Goal: Find specific page/section: Find specific page/section

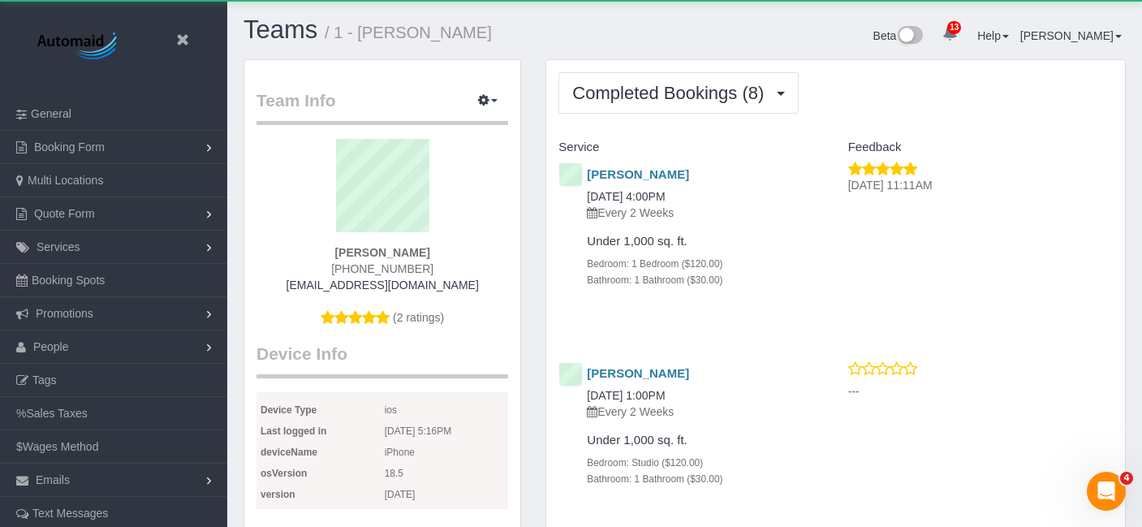
scroll to position [1801, 1142]
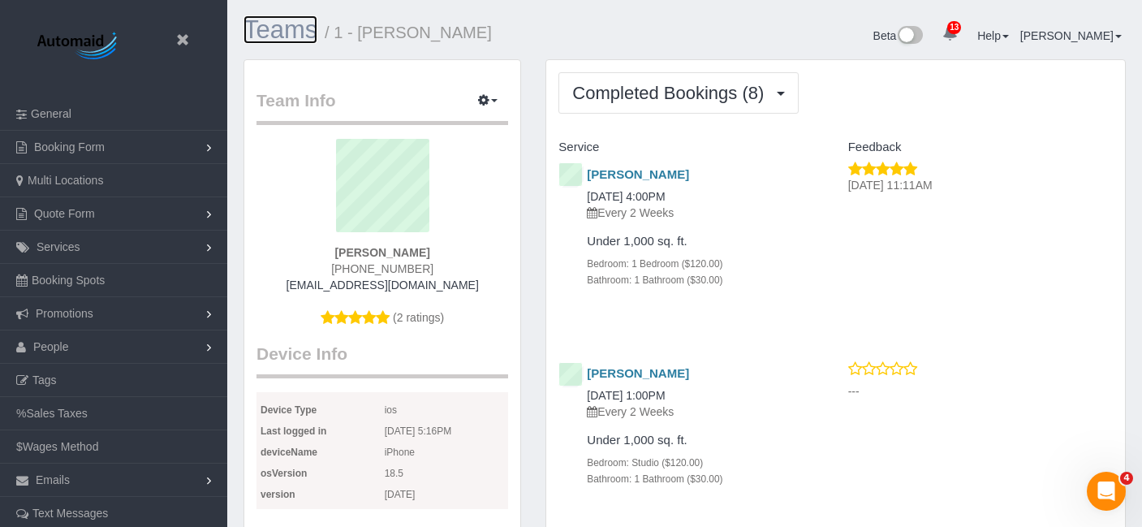
click at [312, 32] on link "Teams" at bounding box center [280, 29] width 74 height 28
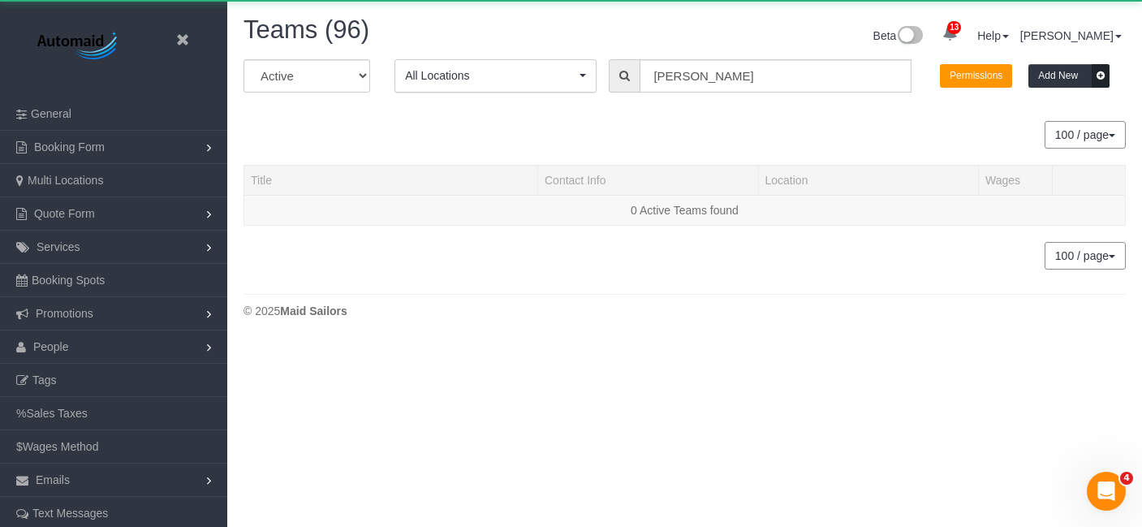
scroll to position [381, 1142]
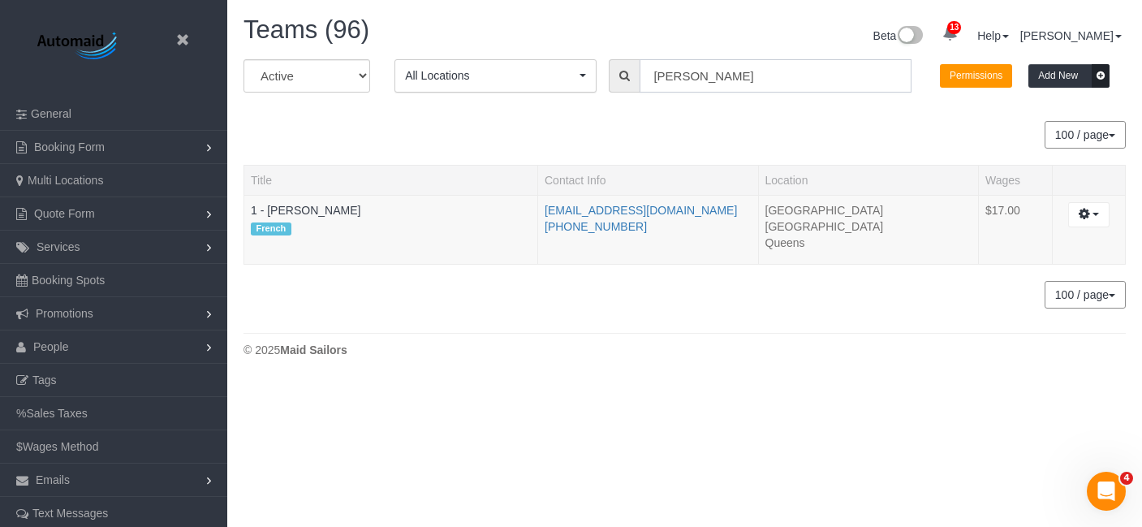
click at [708, 77] on input "[PERSON_NAME]" at bounding box center [774, 75] width 271 height 33
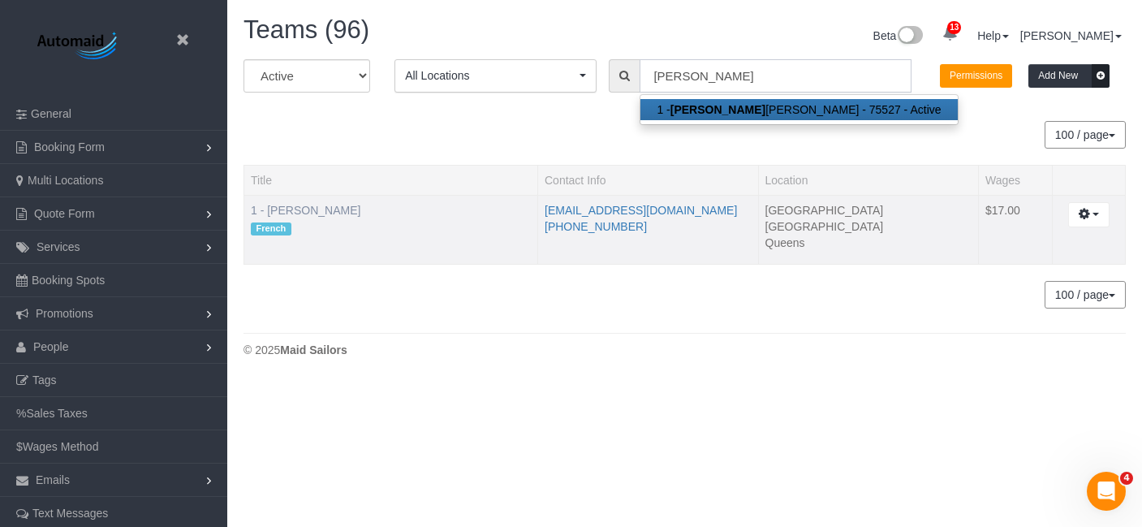
type input "[PERSON_NAME]"
click at [346, 212] on link "1 - [PERSON_NAME]" at bounding box center [306, 210] width 110 height 13
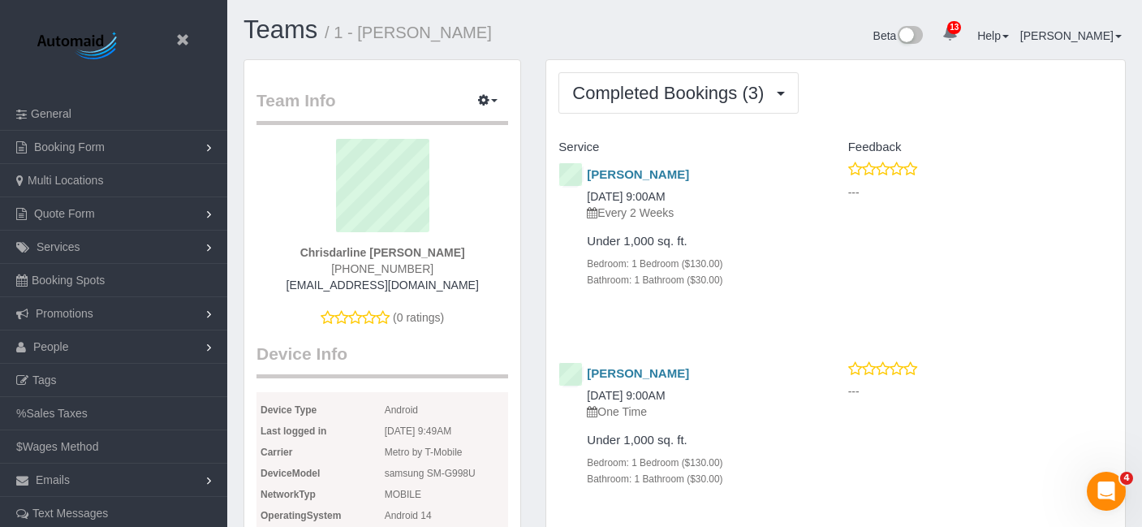
scroll to position [1, 0]
click at [297, 21] on link "Teams" at bounding box center [280, 29] width 74 height 28
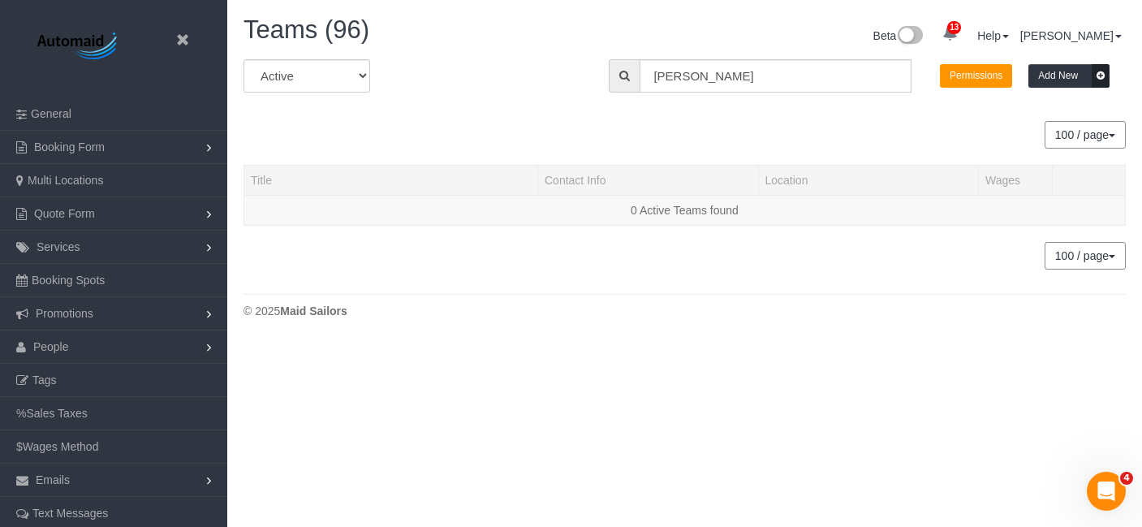
scroll to position [381, 1142]
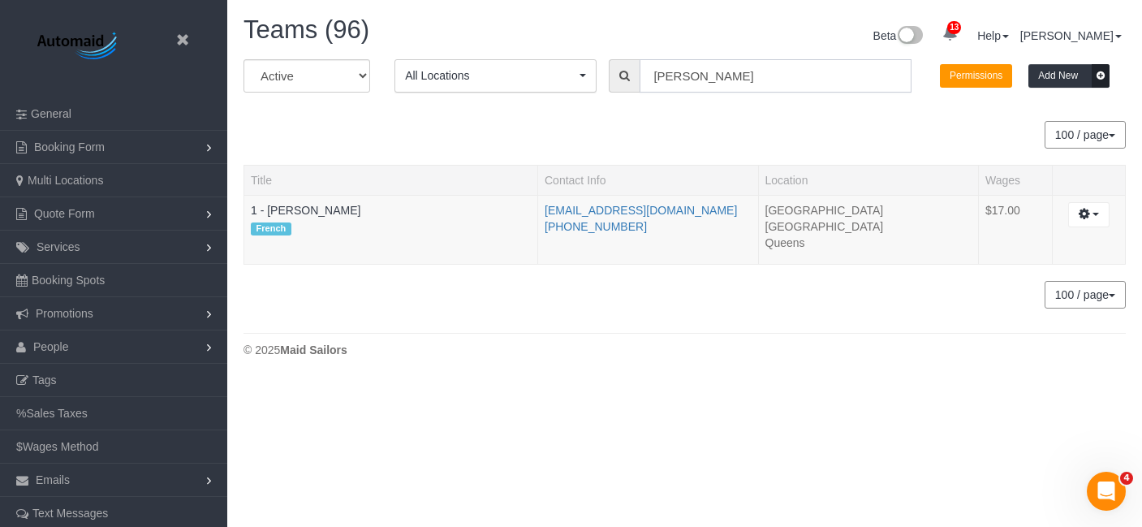
click at [712, 67] on input "[PERSON_NAME]" at bounding box center [774, 75] width 271 height 33
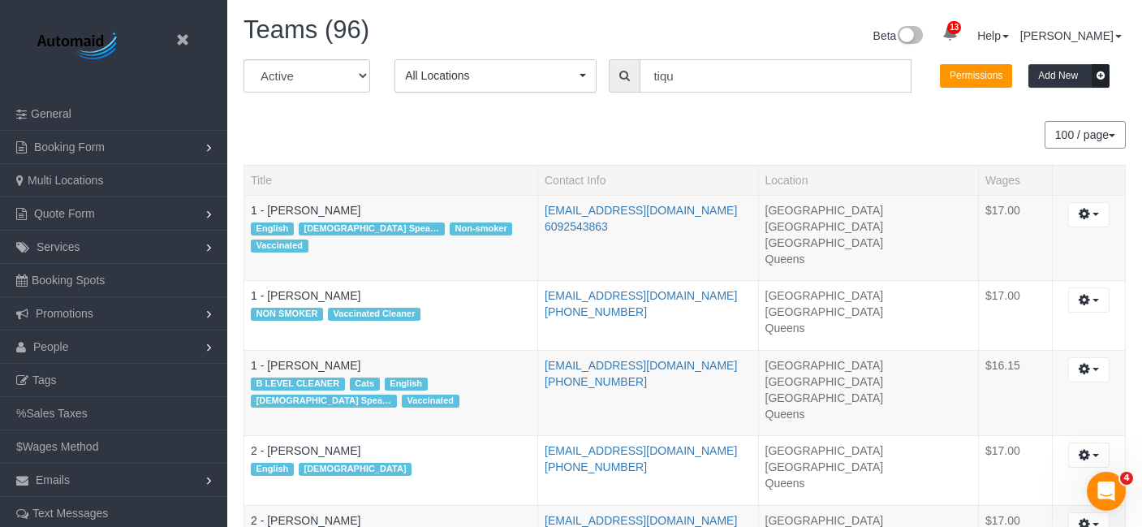
scroll to position [80760, 80000]
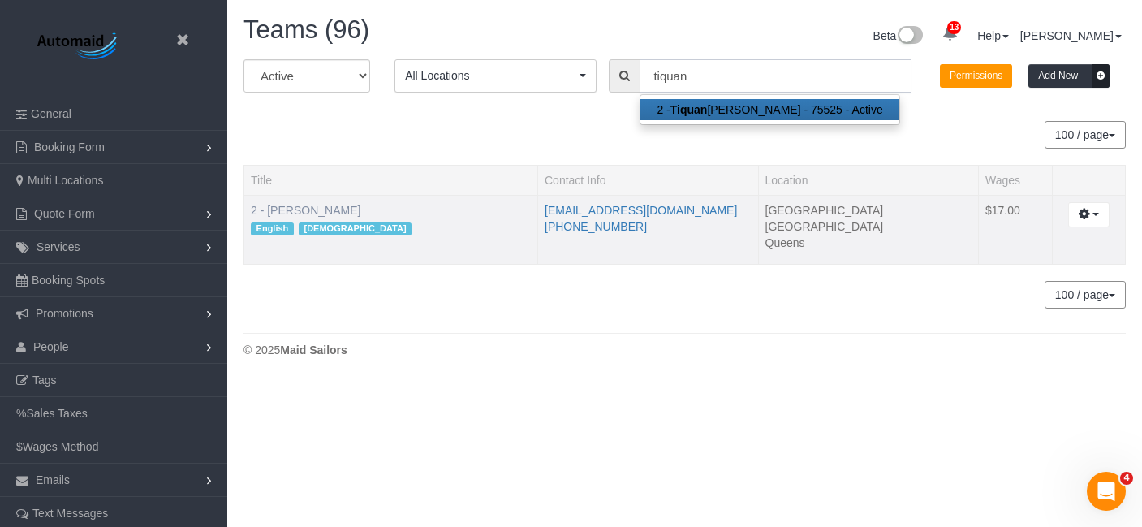
type input "tiquan"
click at [343, 210] on link "2 - [PERSON_NAME]" at bounding box center [306, 210] width 110 height 13
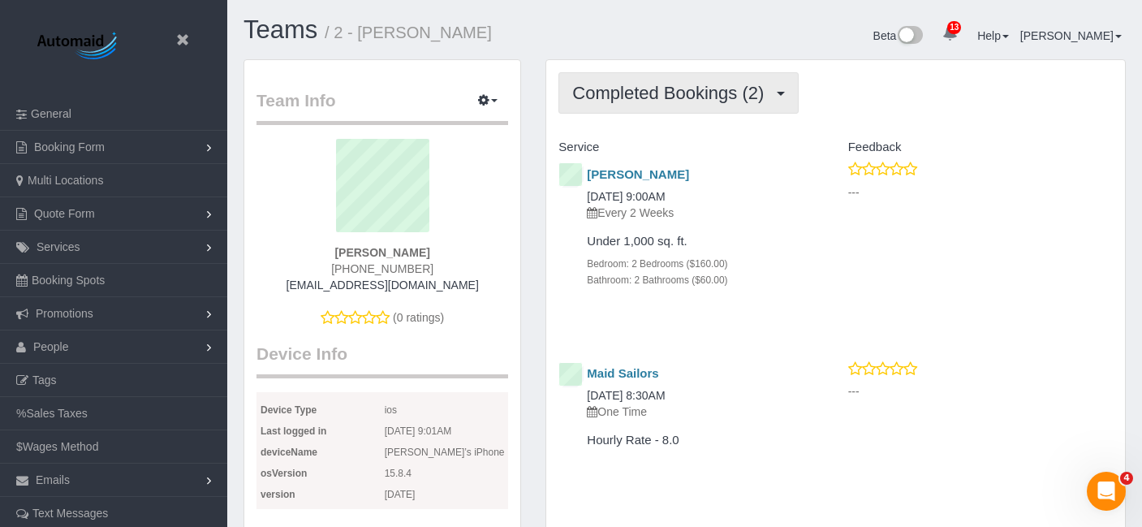
click at [772, 99] on span "Completed Bookings (2)" at bounding box center [672, 93] width 200 height 20
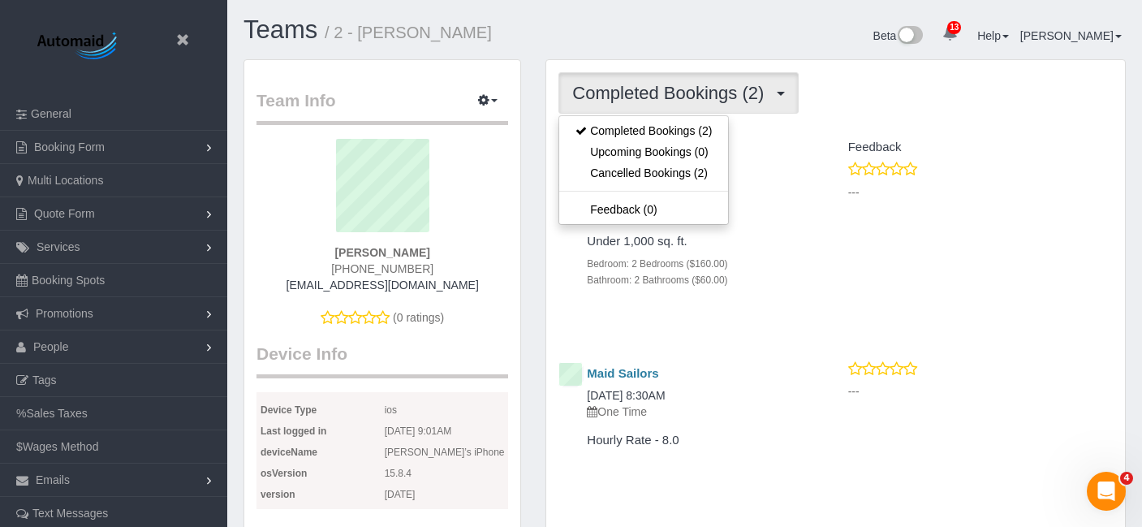
click at [772, 99] on span "Completed Bookings (2)" at bounding box center [672, 93] width 200 height 20
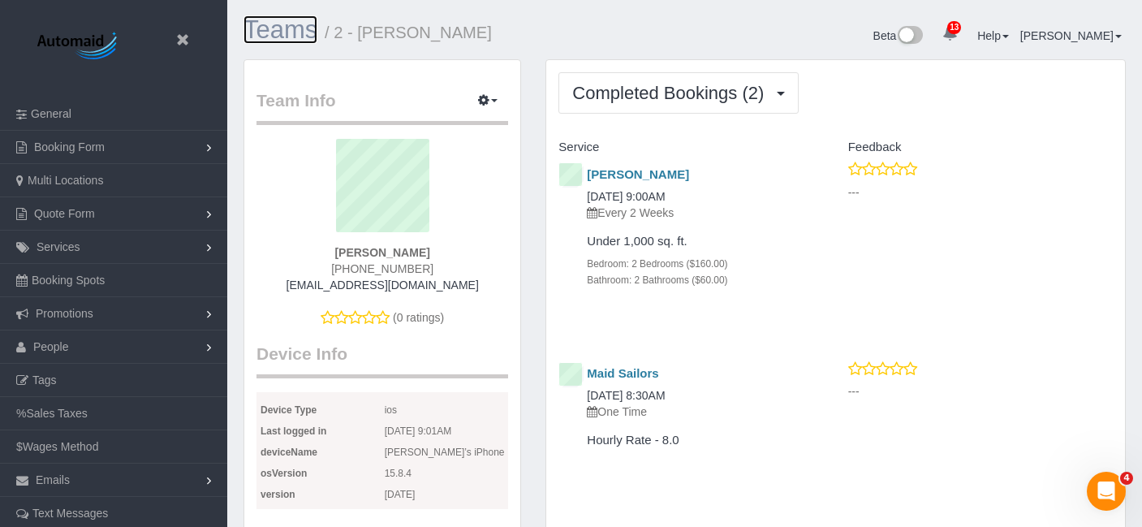
click at [285, 36] on link "Teams" at bounding box center [280, 29] width 74 height 28
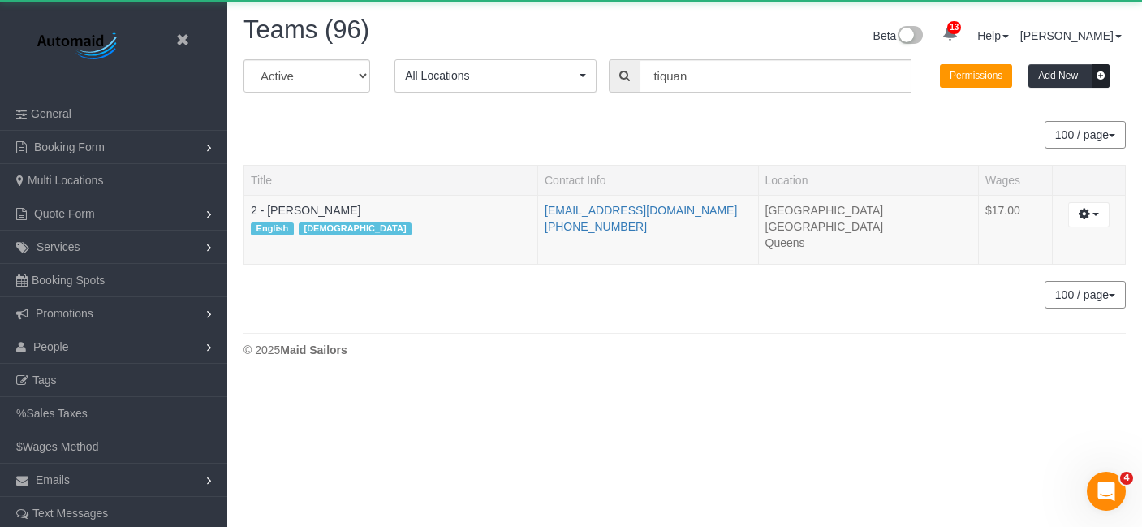
scroll to position [381, 1142]
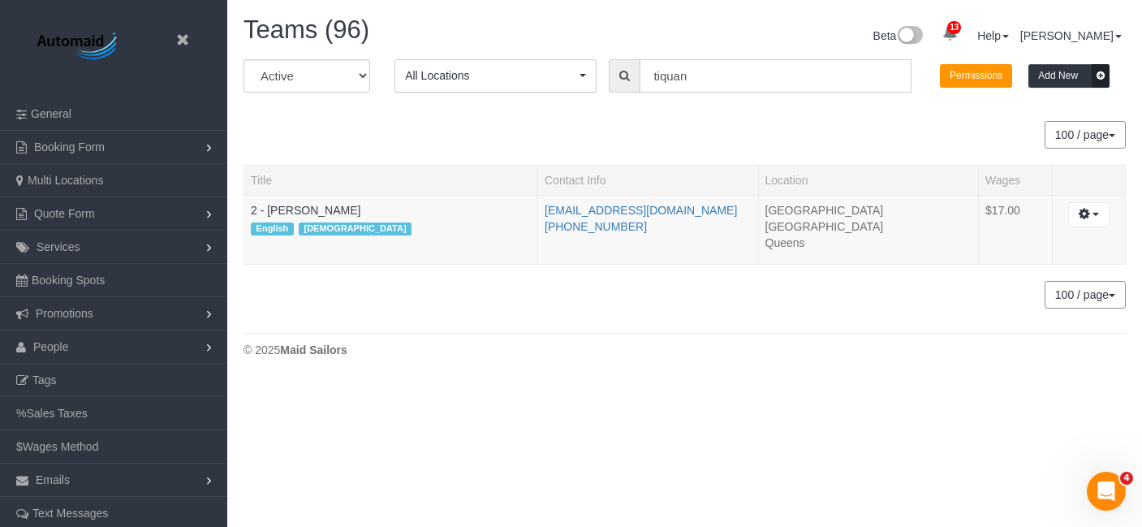
click at [708, 74] on input "tiquan" at bounding box center [774, 75] width 271 height 33
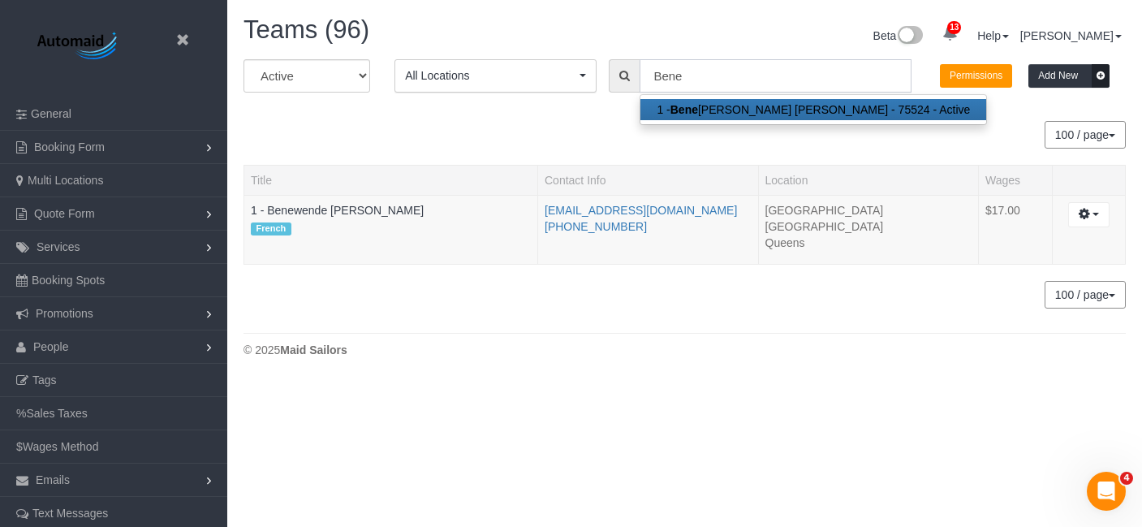
scroll to position [80760, 80000]
click at [704, 75] on input "Bene" at bounding box center [774, 75] width 271 height 33
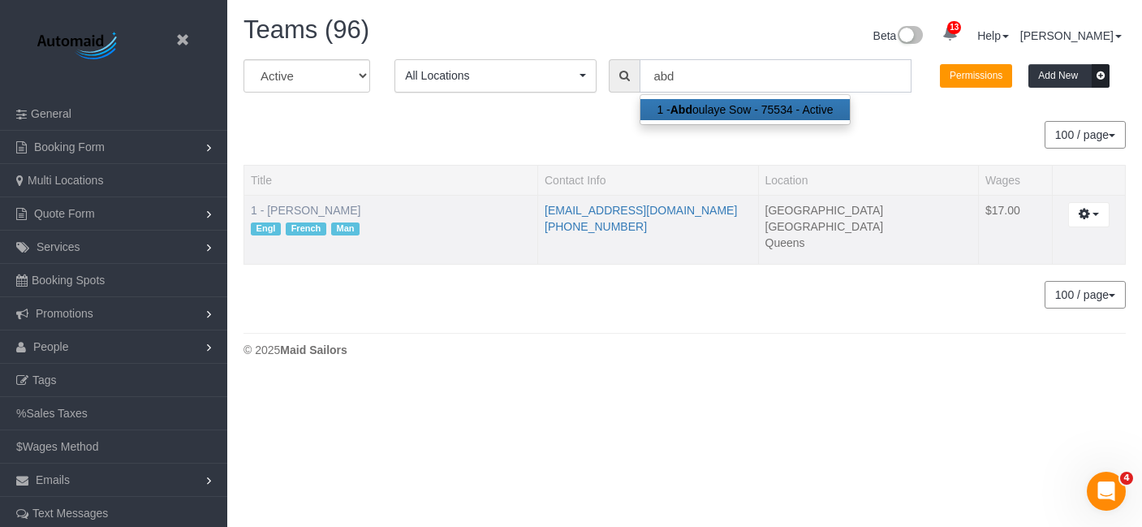
type input "abd"
click at [342, 204] on link "1 - [PERSON_NAME]" at bounding box center [306, 210] width 110 height 13
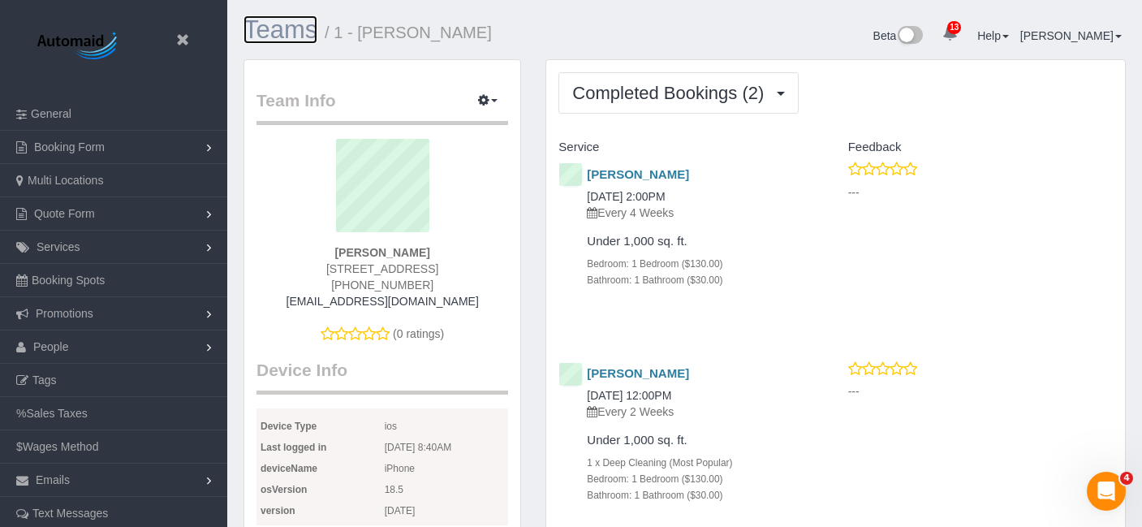
click at [269, 28] on link "Teams" at bounding box center [280, 29] width 74 height 28
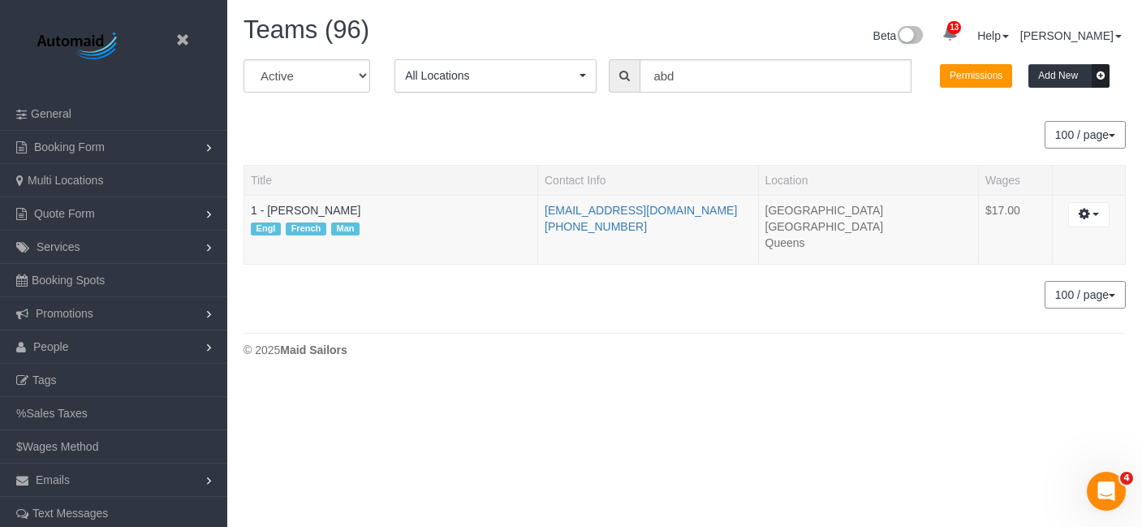
scroll to position [381, 1142]
click at [691, 71] on input "abd" at bounding box center [774, 75] width 271 height 33
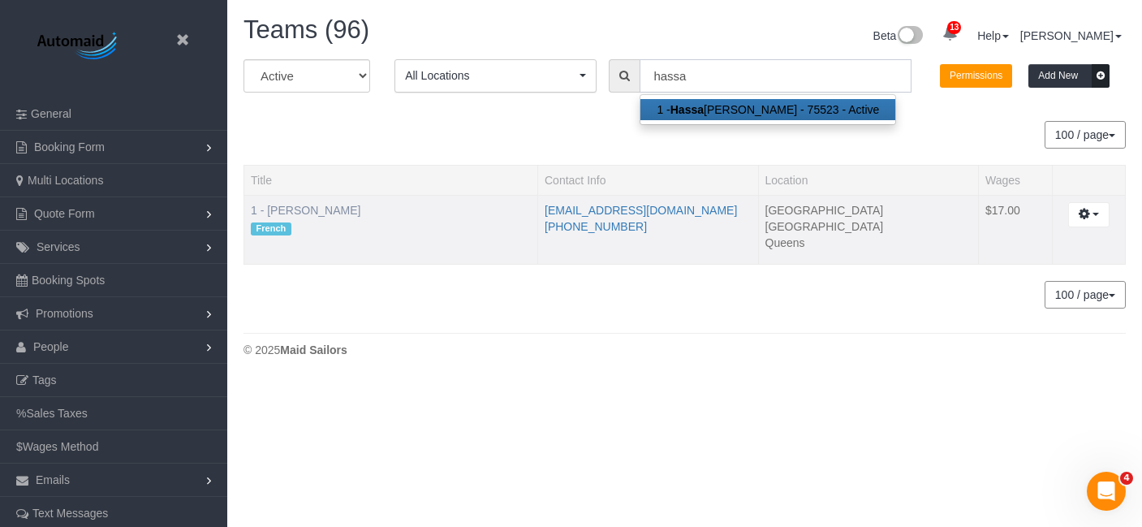
type input "hassa"
click at [341, 213] on link "1 - [PERSON_NAME]" at bounding box center [306, 210] width 110 height 13
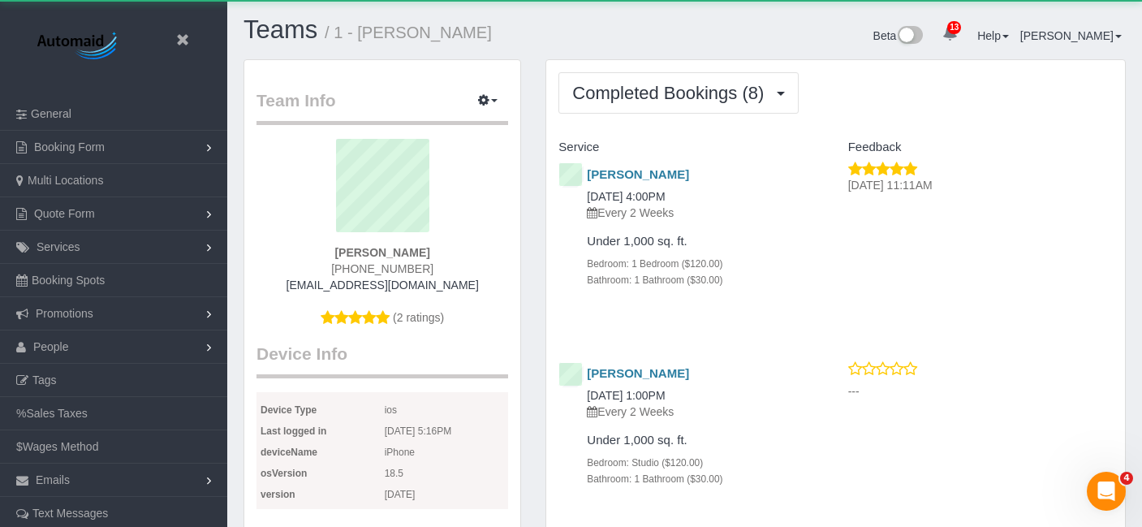
scroll to position [1801, 1142]
